Goal: Transaction & Acquisition: Book appointment/travel/reservation

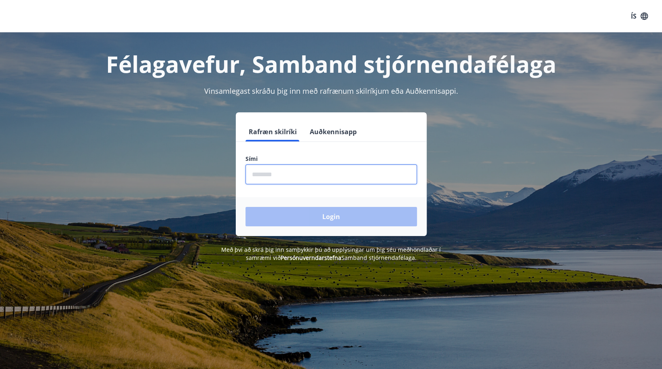
click at [355, 168] on input "phone" at bounding box center [332, 175] width 172 height 20
type input "********"
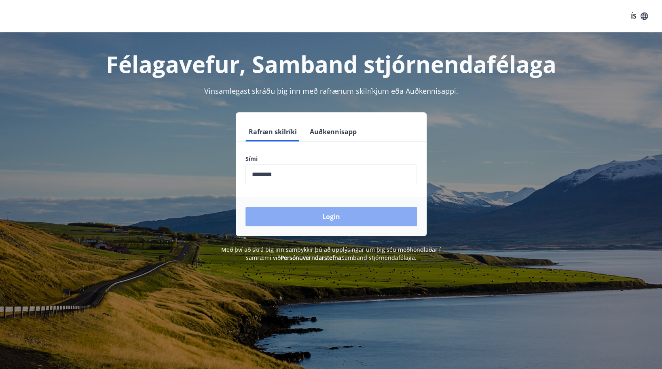
click at [301, 219] on button "Login" at bounding box center [332, 216] width 172 height 19
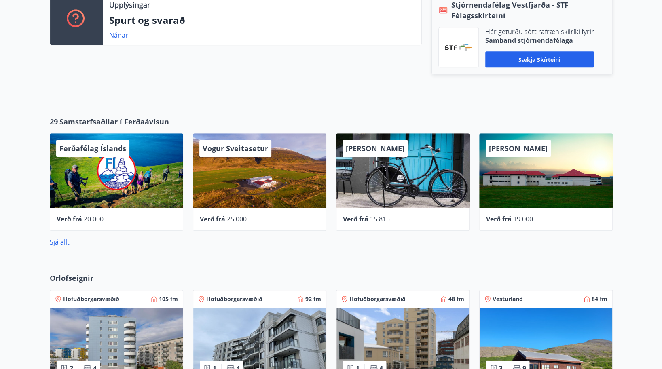
scroll to position [284, 0]
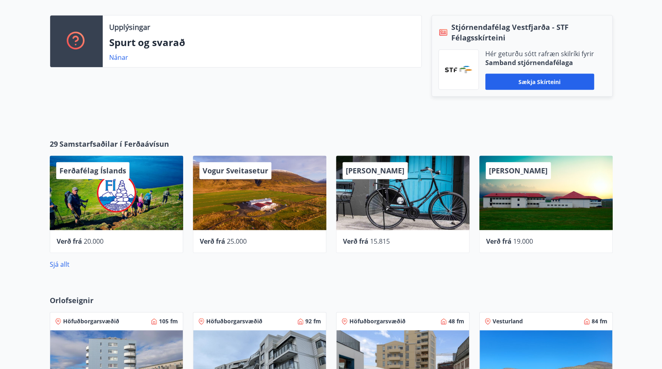
click at [524, 184] on div "[PERSON_NAME]" at bounding box center [547, 193] width 134 height 74
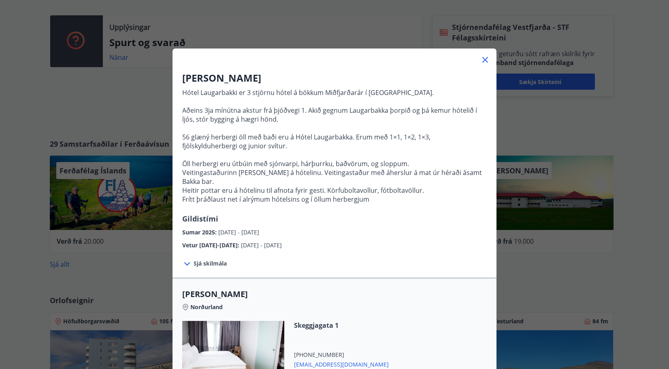
click at [206, 260] on span "Sjá skilmála" at bounding box center [209, 264] width 33 height 8
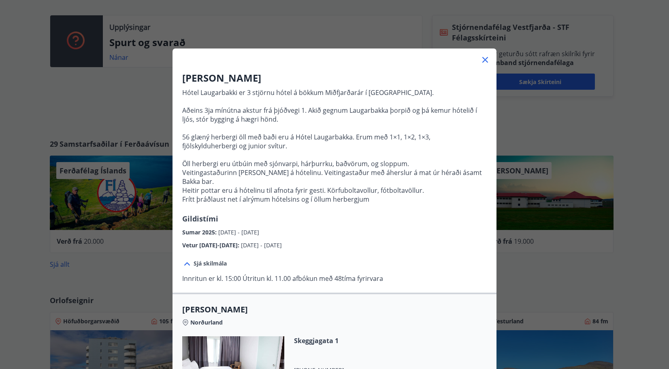
click at [481, 62] on icon at bounding box center [485, 60] width 10 height 10
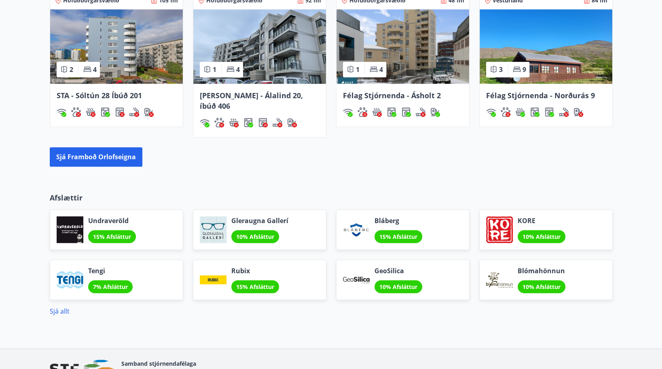
scroll to position [640, 0]
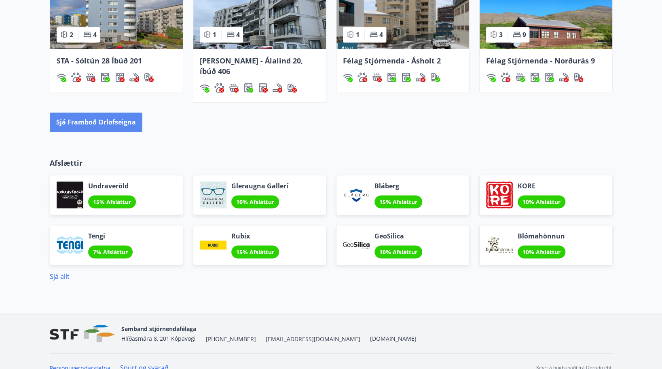
click at [92, 114] on button "Sjá framboð orlofseigna" at bounding box center [96, 122] width 93 height 19
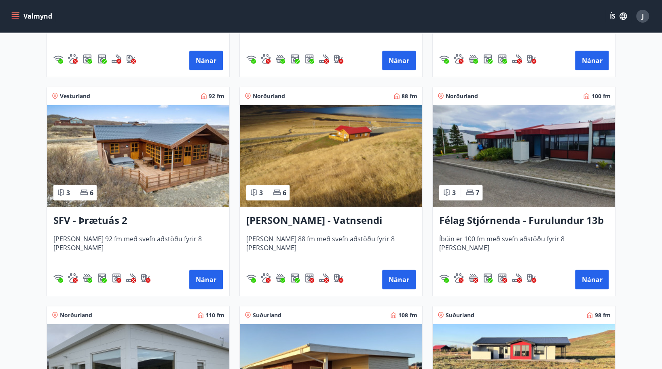
scroll to position [1425, 0]
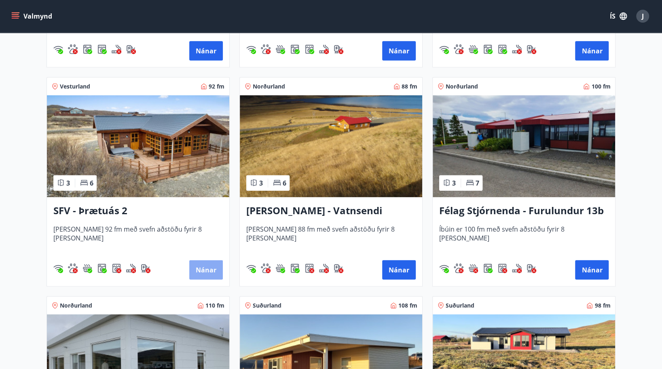
click at [199, 267] on button "Nánar" at bounding box center [206, 270] width 34 height 19
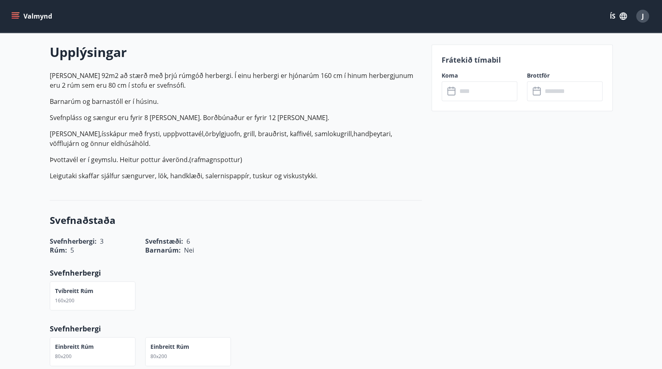
scroll to position [227, 0]
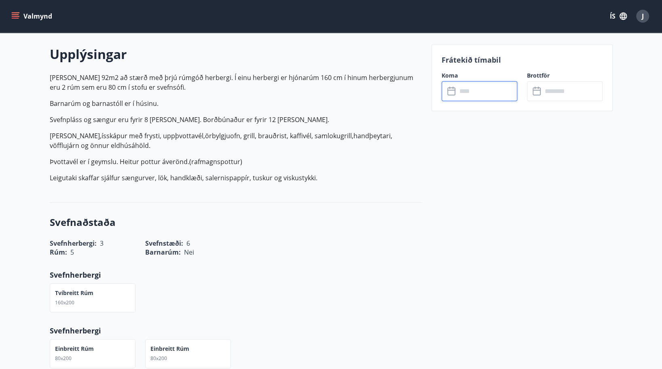
click at [467, 93] on input "text" at bounding box center [487, 91] width 60 height 20
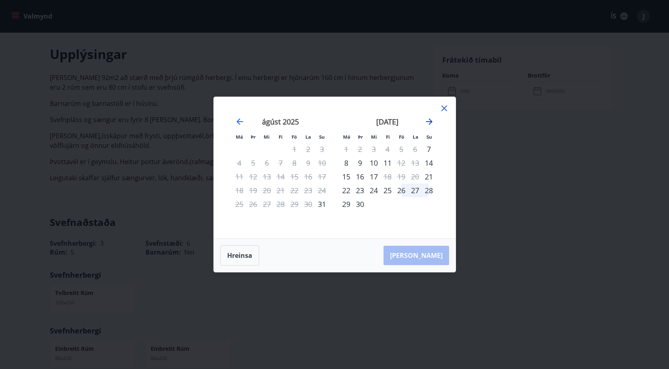
click at [428, 124] on icon "Move forward to switch to the next month." at bounding box center [429, 122] width 10 height 10
click at [429, 120] on icon "Move forward to switch to the next month." at bounding box center [429, 122] width 10 height 10
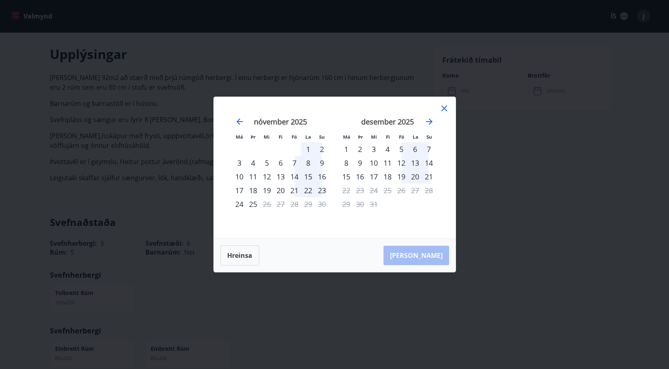
click at [443, 107] on icon at bounding box center [444, 109] width 6 height 6
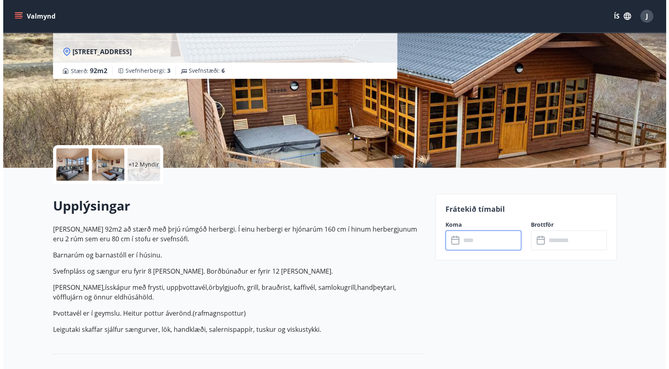
scroll to position [30, 0]
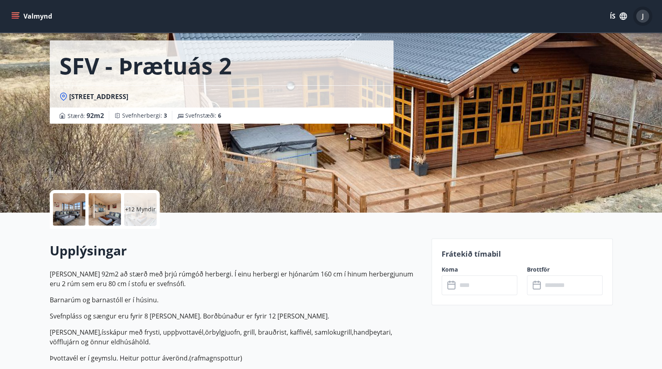
click at [641, 15] on div "J" at bounding box center [643, 16] width 13 height 13
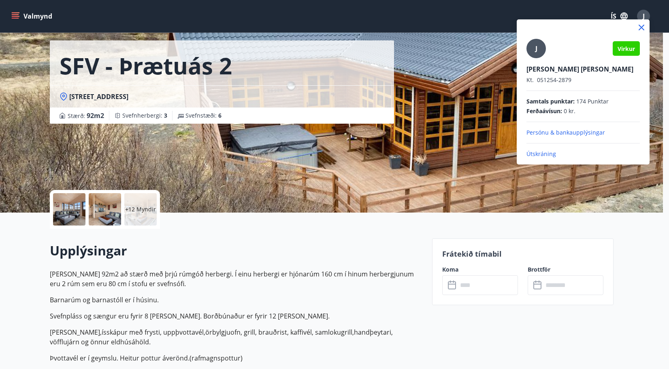
click at [535, 151] on p "Útskráning" at bounding box center [582, 154] width 113 height 8
